Goal: Check status: Check status

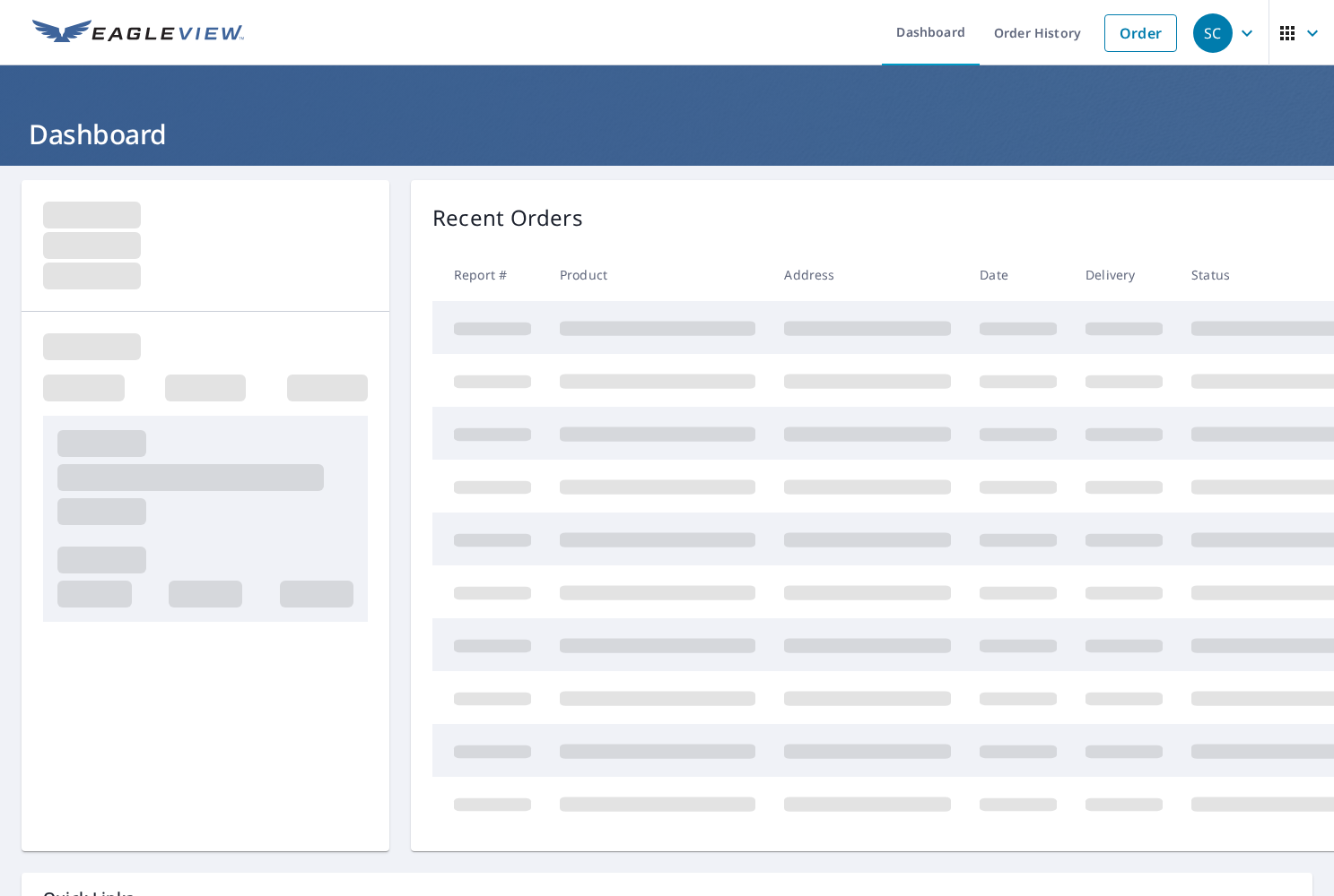
scroll to position [34, 0]
click at [728, 16] on ul "Dashboard Order History Order" at bounding box center [720, 32] width 930 height 65
click at [732, 37] on ul "Dashboard Order History Order" at bounding box center [720, 32] width 930 height 65
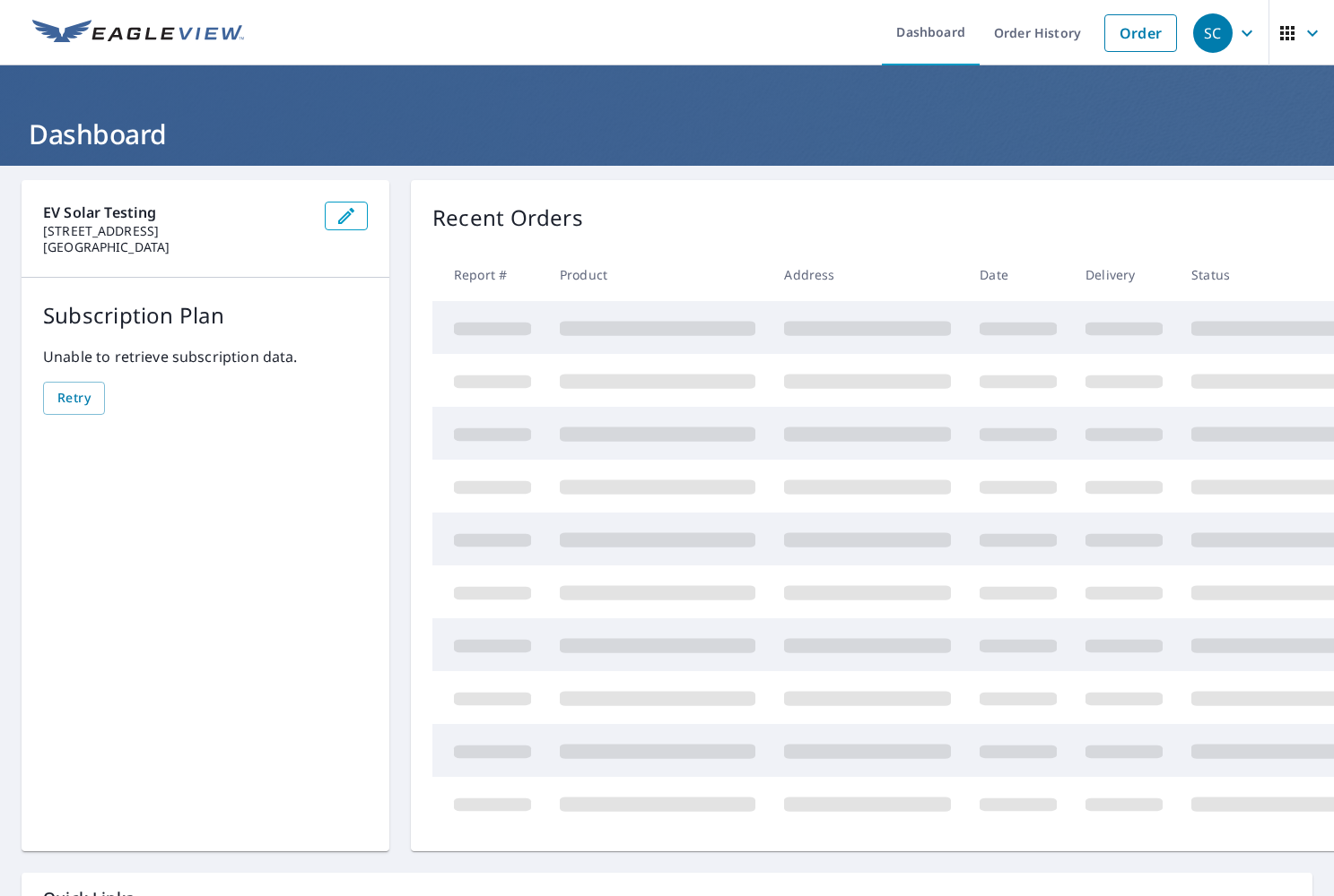
click at [732, 37] on ul "Dashboard Order History Order" at bounding box center [720, 32] width 930 height 65
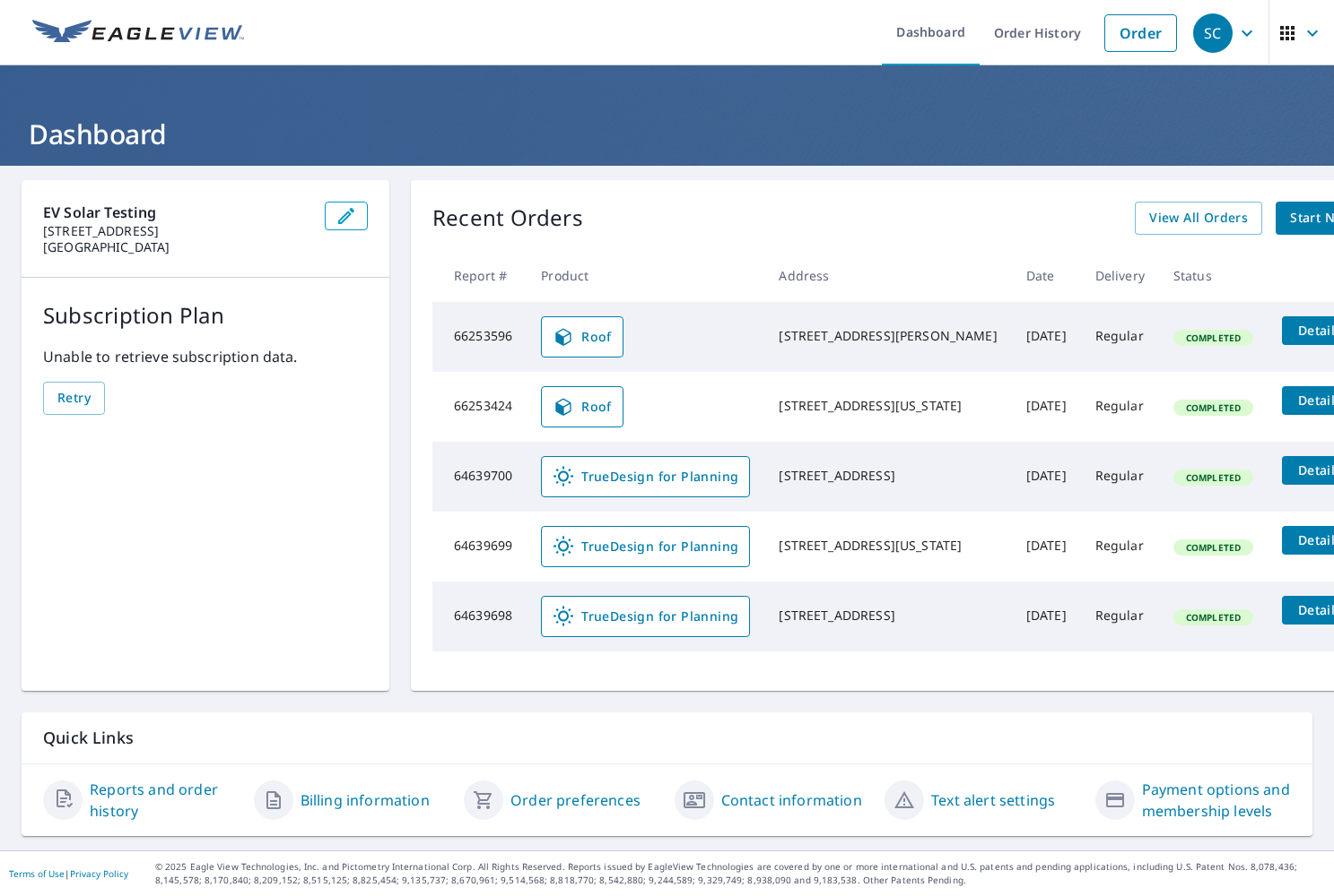
click at [669, 36] on ul "Dashboard Order History Order" at bounding box center [720, 32] width 930 height 65
click at [711, 190] on div "Recent Orders View All Orders Start New Order Report # Product Address Date Del…" at bounding box center [920, 435] width 1019 height 511
click at [1149, 221] on span "View All Orders" at bounding box center [1198, 218] width 99 height 22
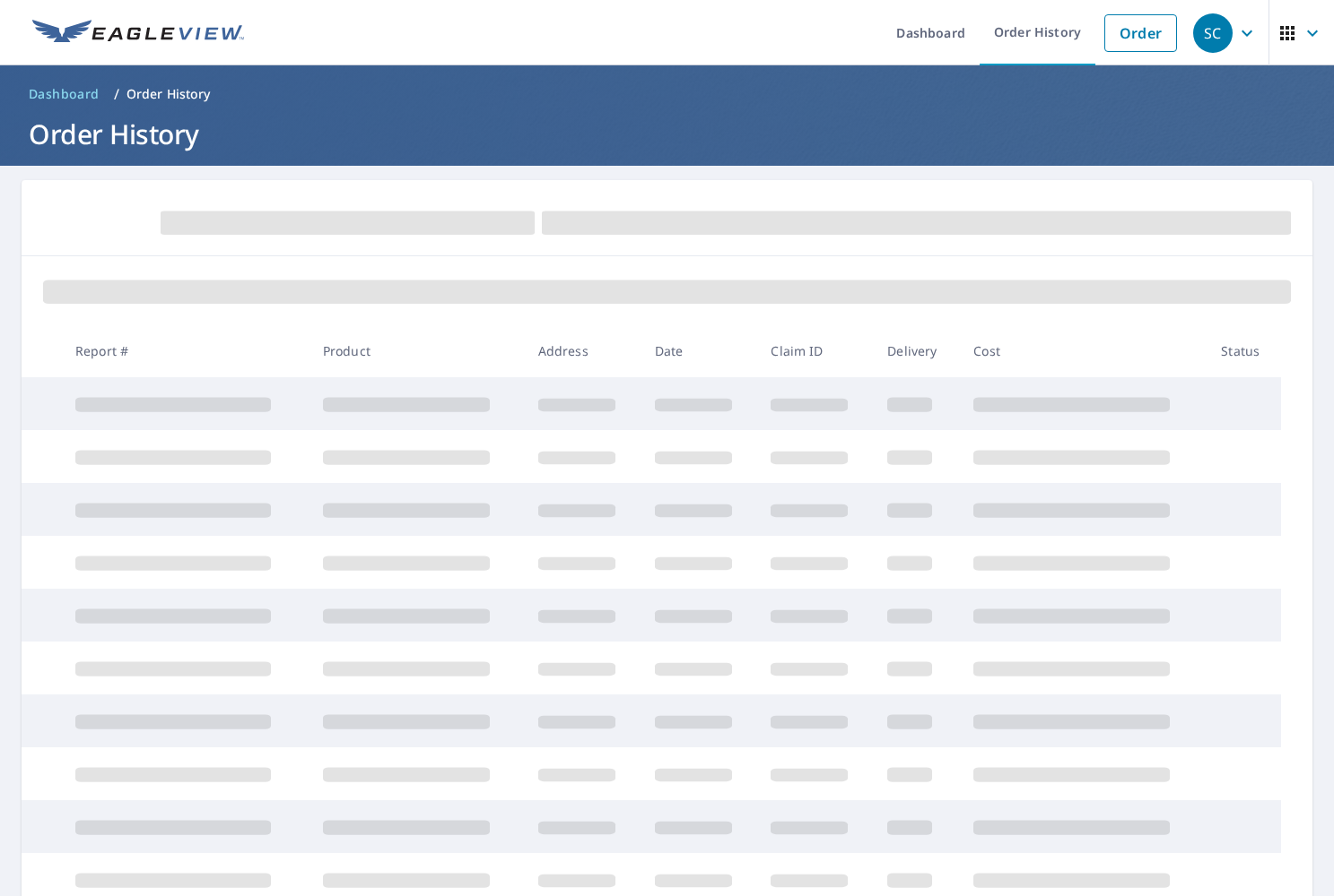
click at [480, 38] on ul "Dashboard Order History Order" at bounding box center [720, 32] width 930 height 65
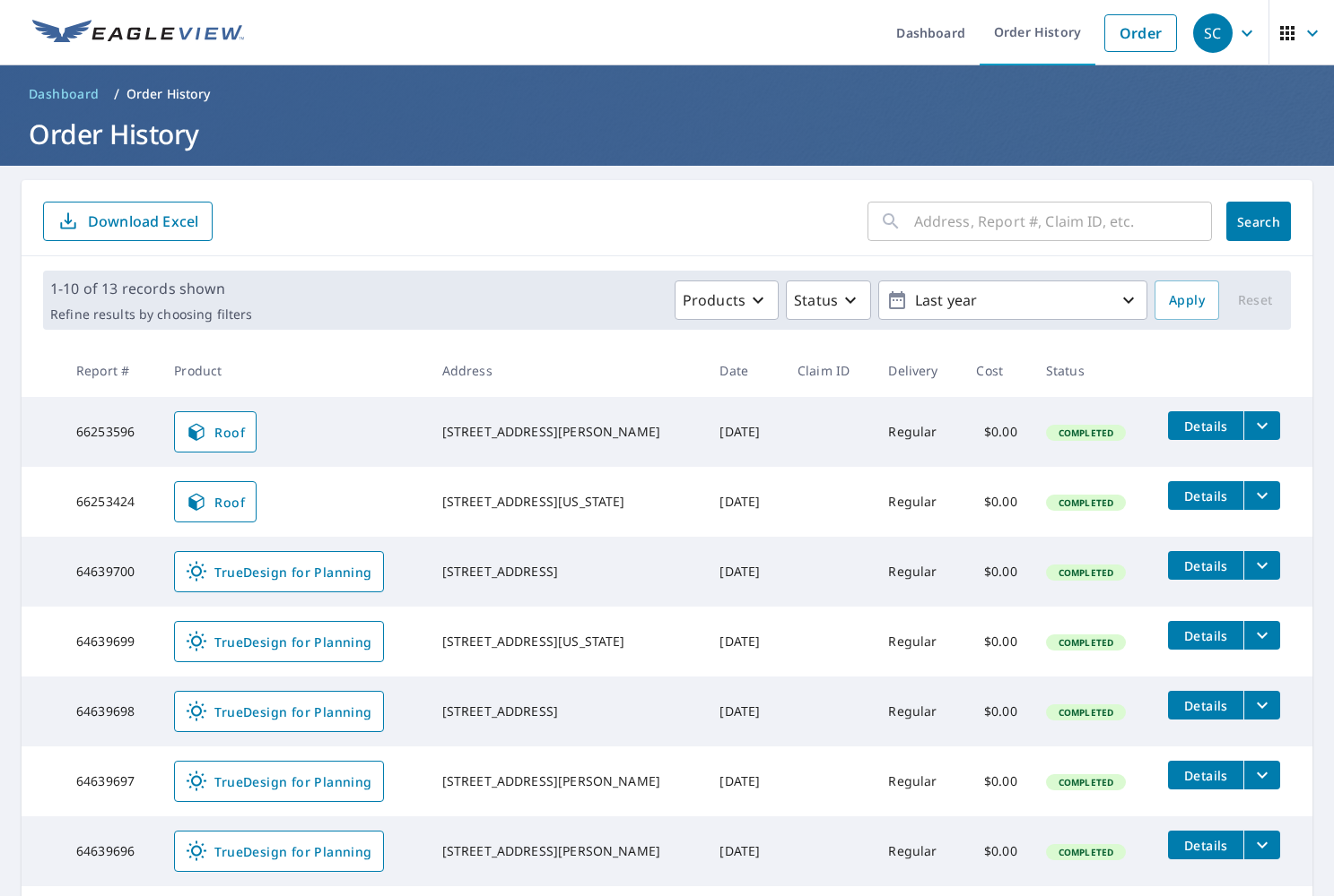
click at [449, 26] on ul "Dashboard Order History Order" at bounding box center [720, 32] width 930 height 65
click at [232, 426] on span "Roof" at bounding box center [214, 432] width 59 height 21
